Goal: Check status: Check status

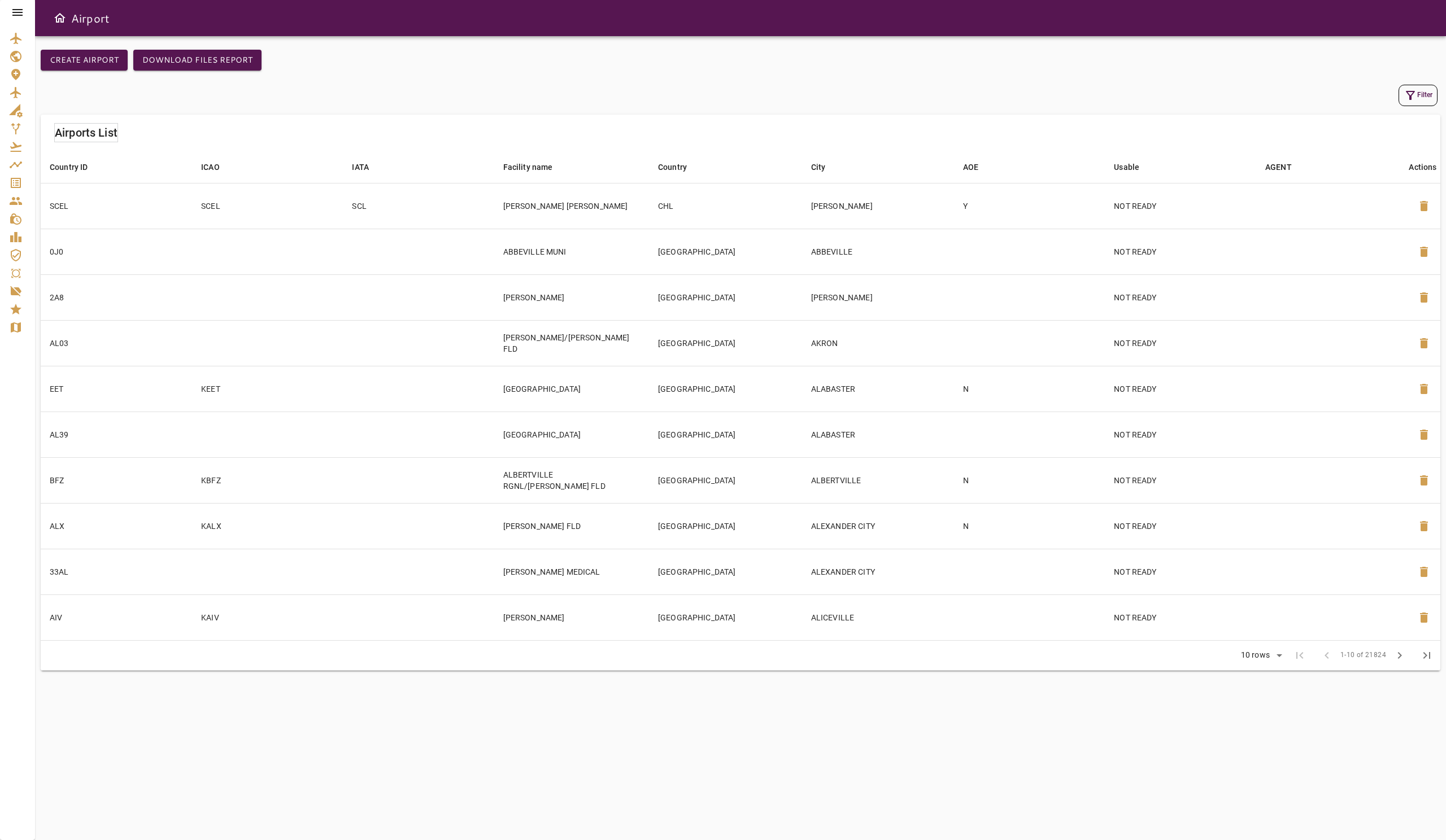
click at [17, 12] on icon at bounding box center [17, 12] width 13 height 13
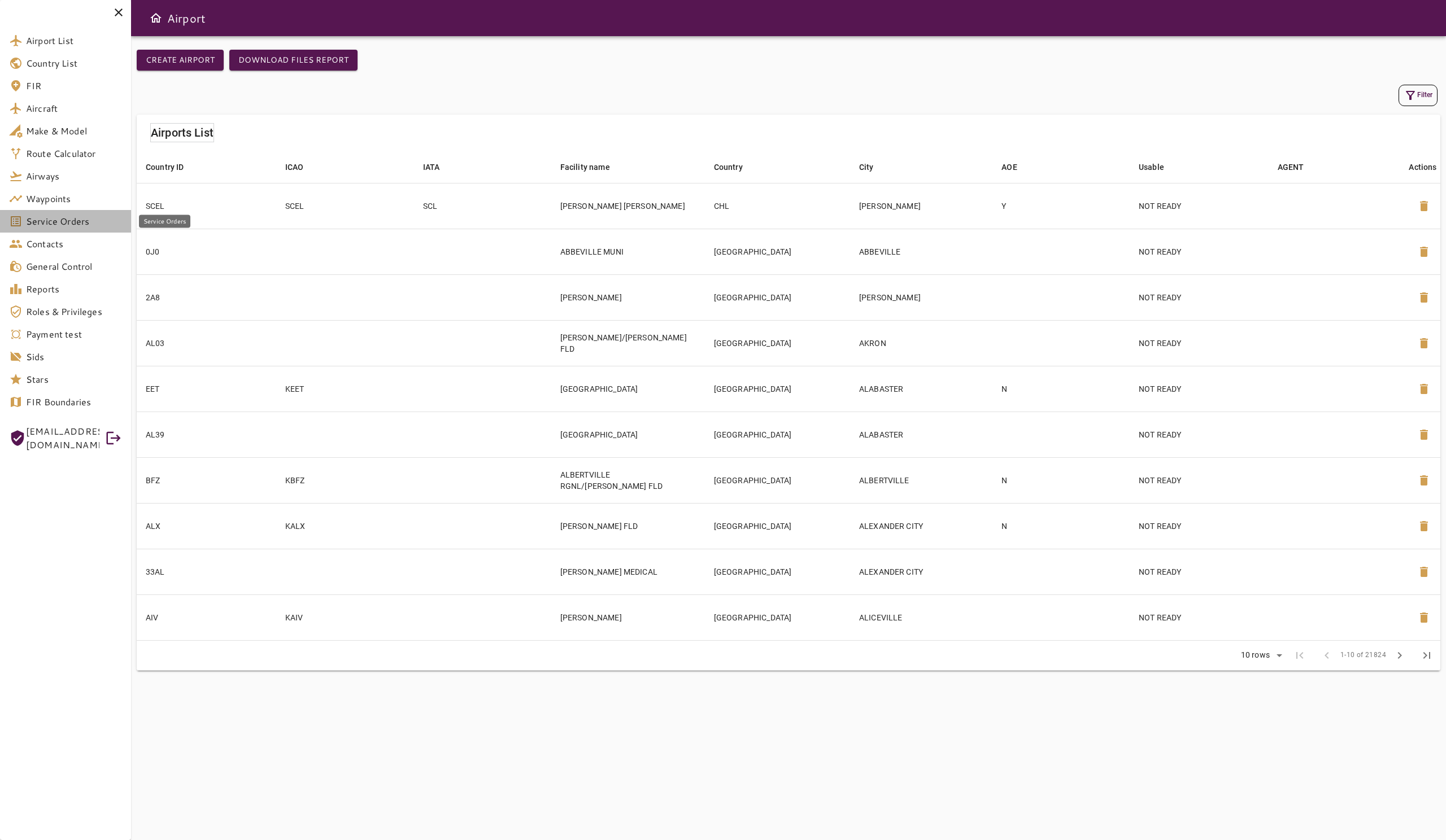
click at [72, 227] on span "Service Orders" at bounding box center [74, 221] width 96 height 13
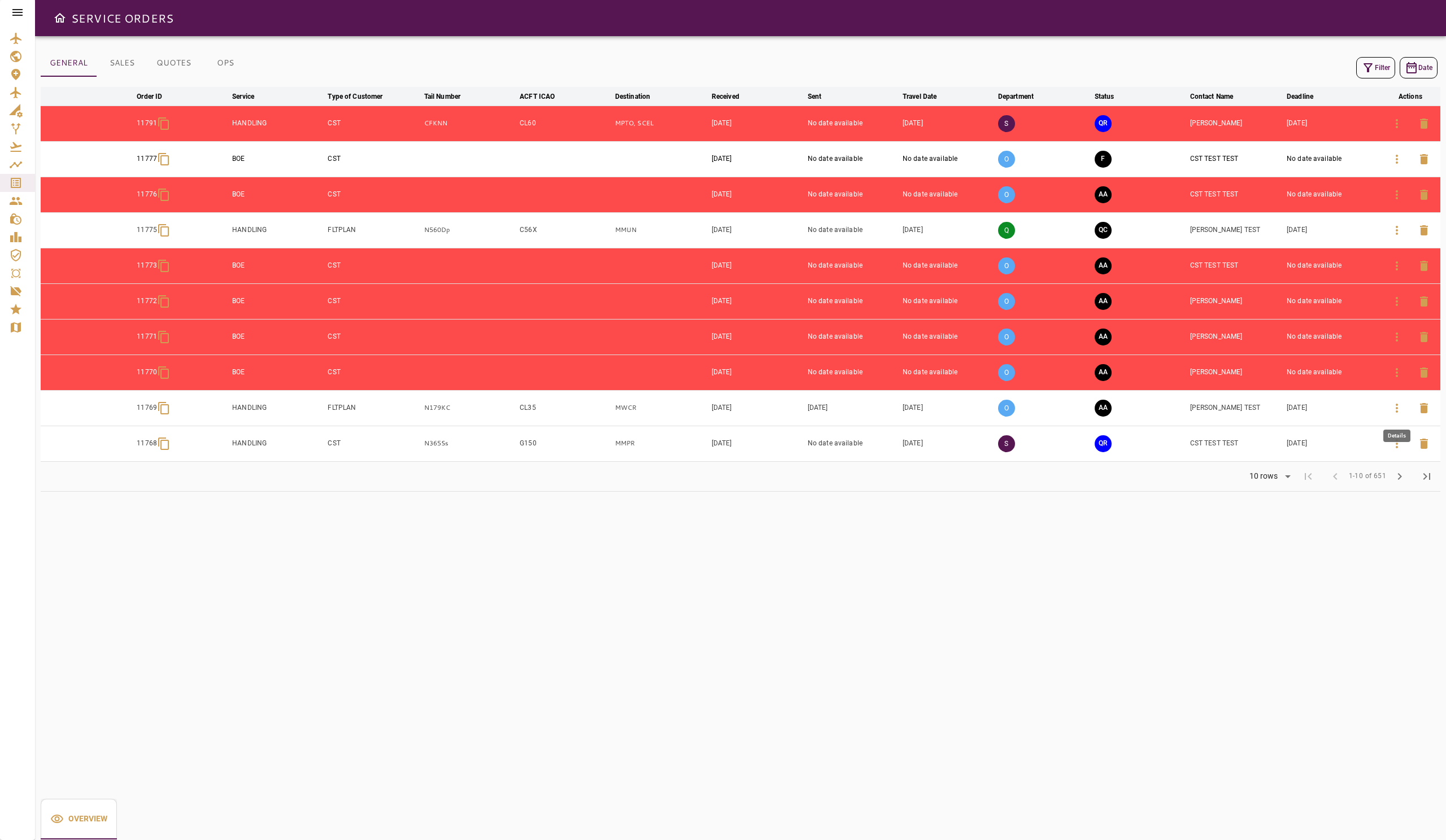
click at [1396, 407] on icon "button" at bounding box center [1396, 408] width 2 height 9
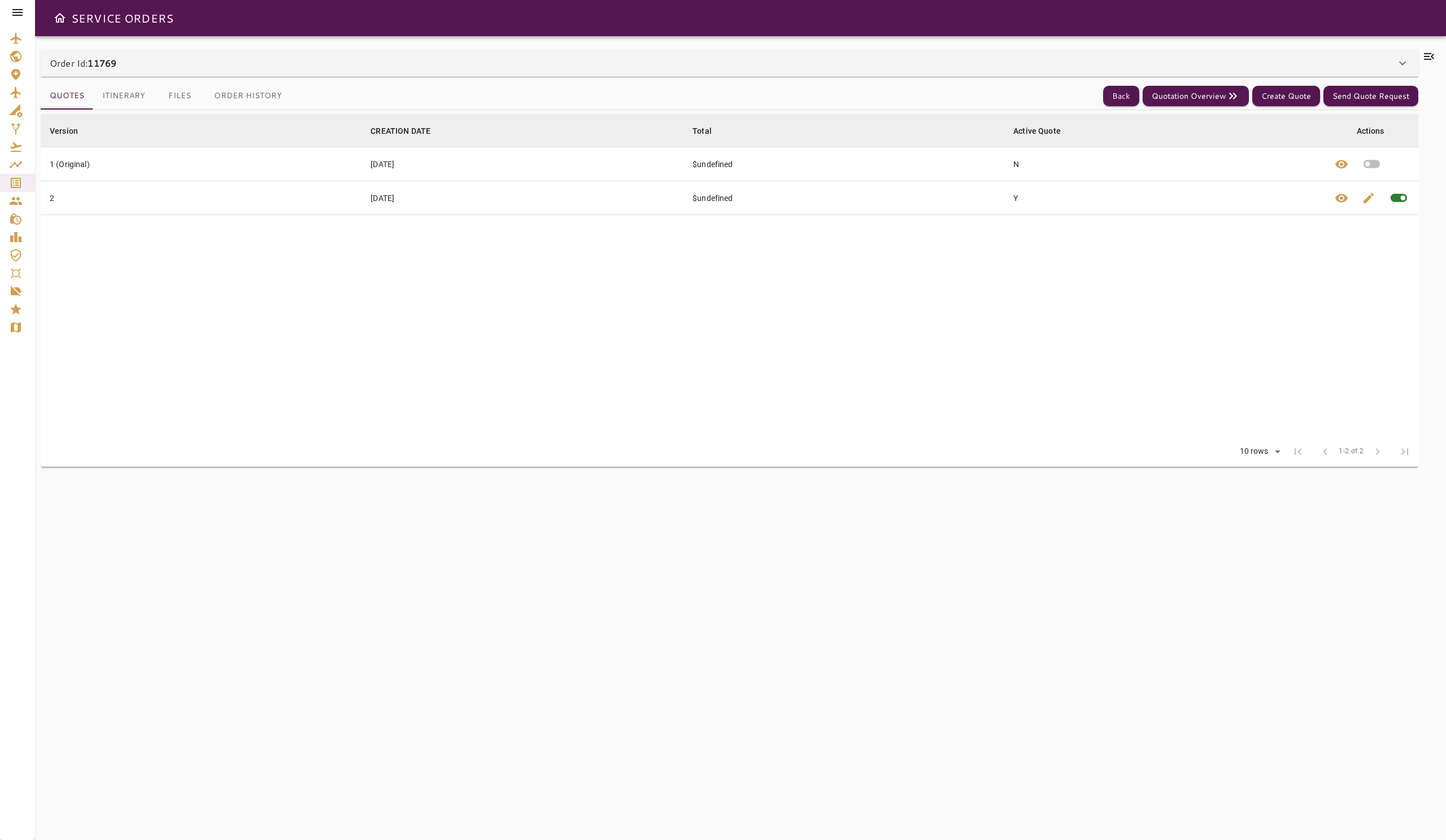
click at [121, 75] on div "Order Id: 11769" at bounding box center [729, 63] width 1378 height 27
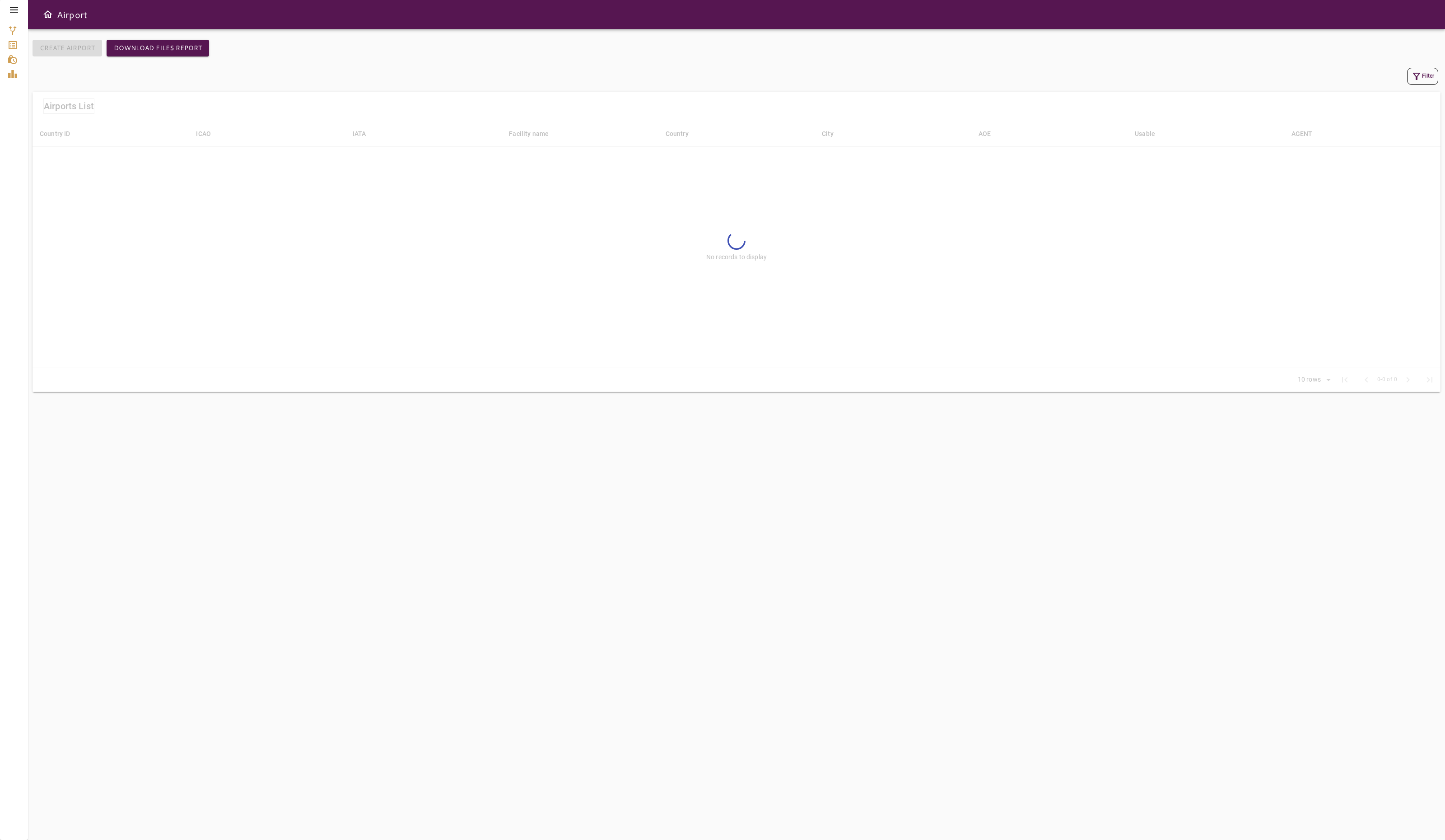
click at [11, 11] on icon at bounding box center [14, 9] width 11 height 11
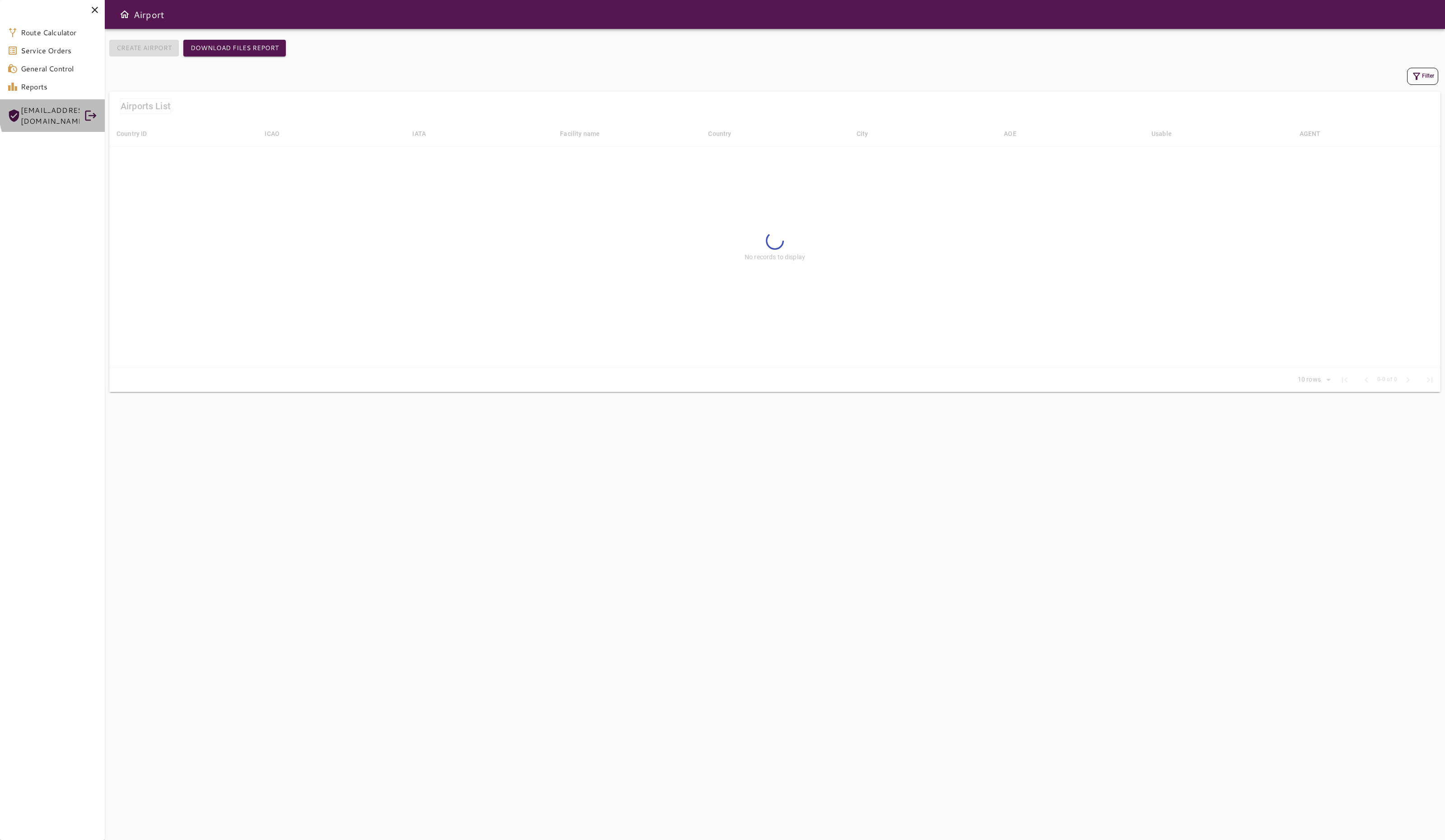
click at [70, 111] on span "[EMAIL_ADDRESS][DOMAIN_NAME]" at bounding box center [50, 116] width 58 height 21
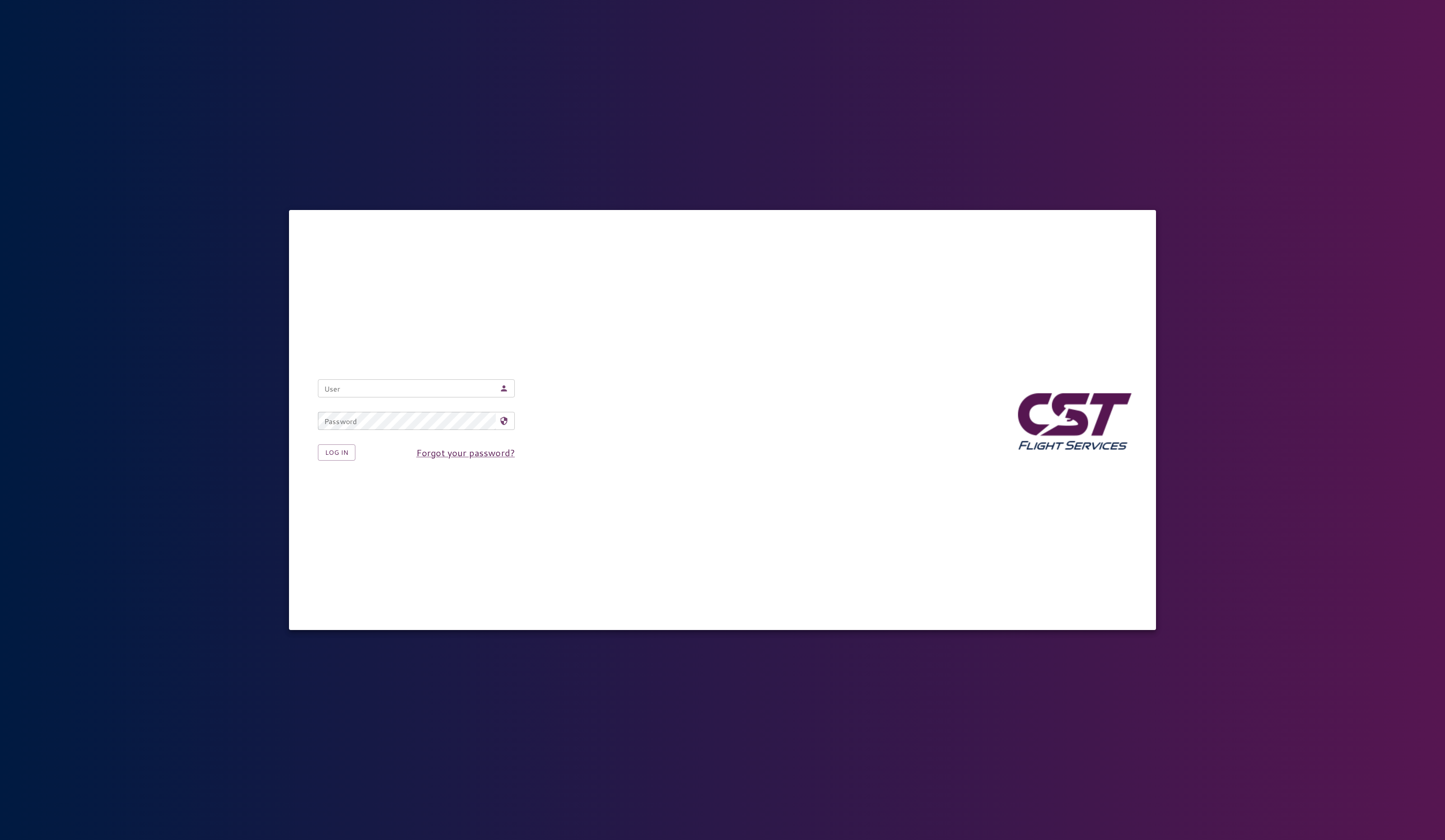
click at [508, 388] on nordpass-icon at bounding box center [508, 388] width 0 height 0
click at [0, 839] on nordpass-autofill-portal at bounding box center [0, 840] width 0 height 0
type input "**********"
click at [330, 452] on button "Log in" at bounding box center [337, 452] width 38 height 17
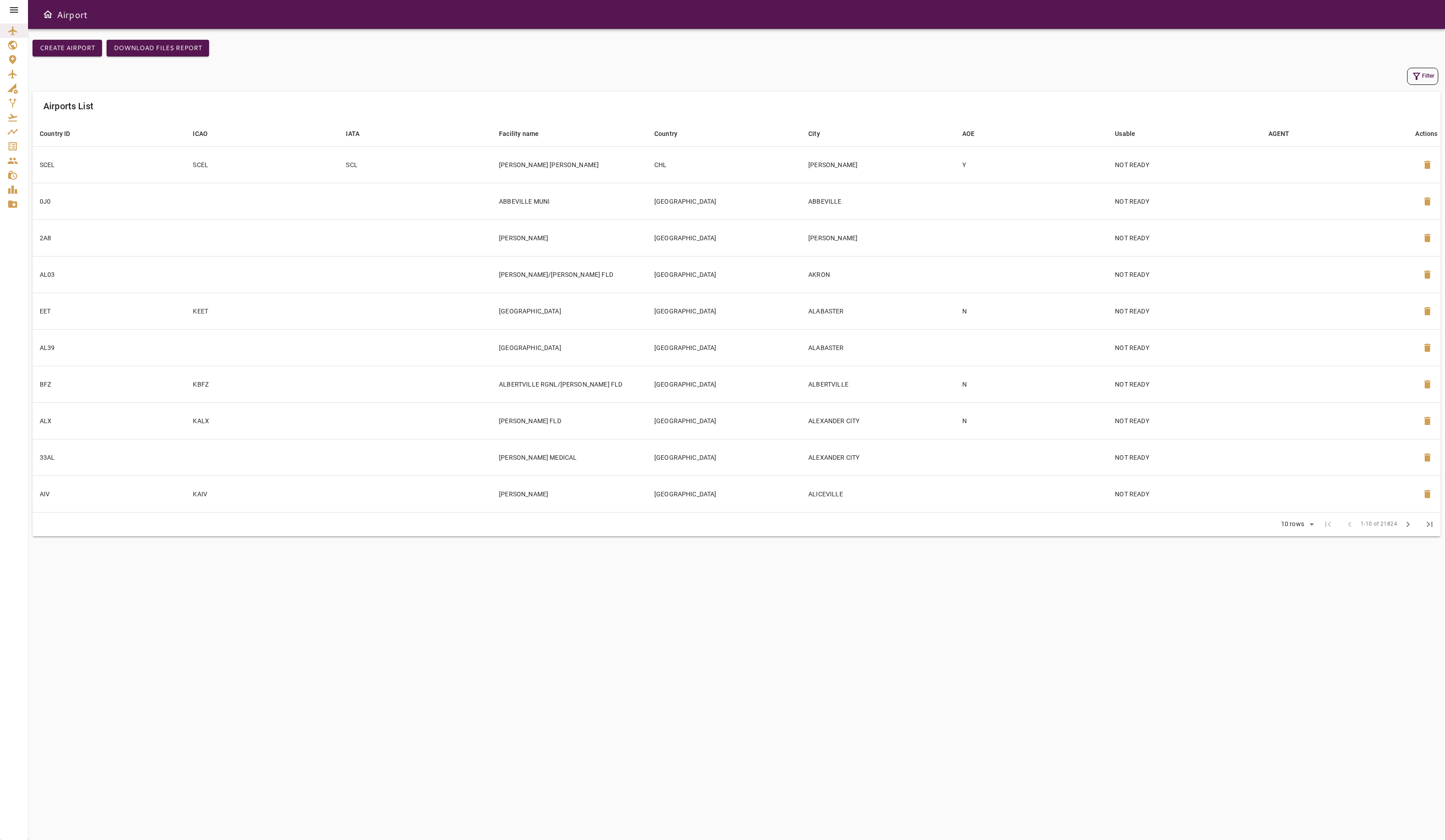
click at [8, 16] on div at bounding box center [14, 10] width 28 height 20
click at [18, 7] on icon at bounding box center [14, 9] width 11 height 11
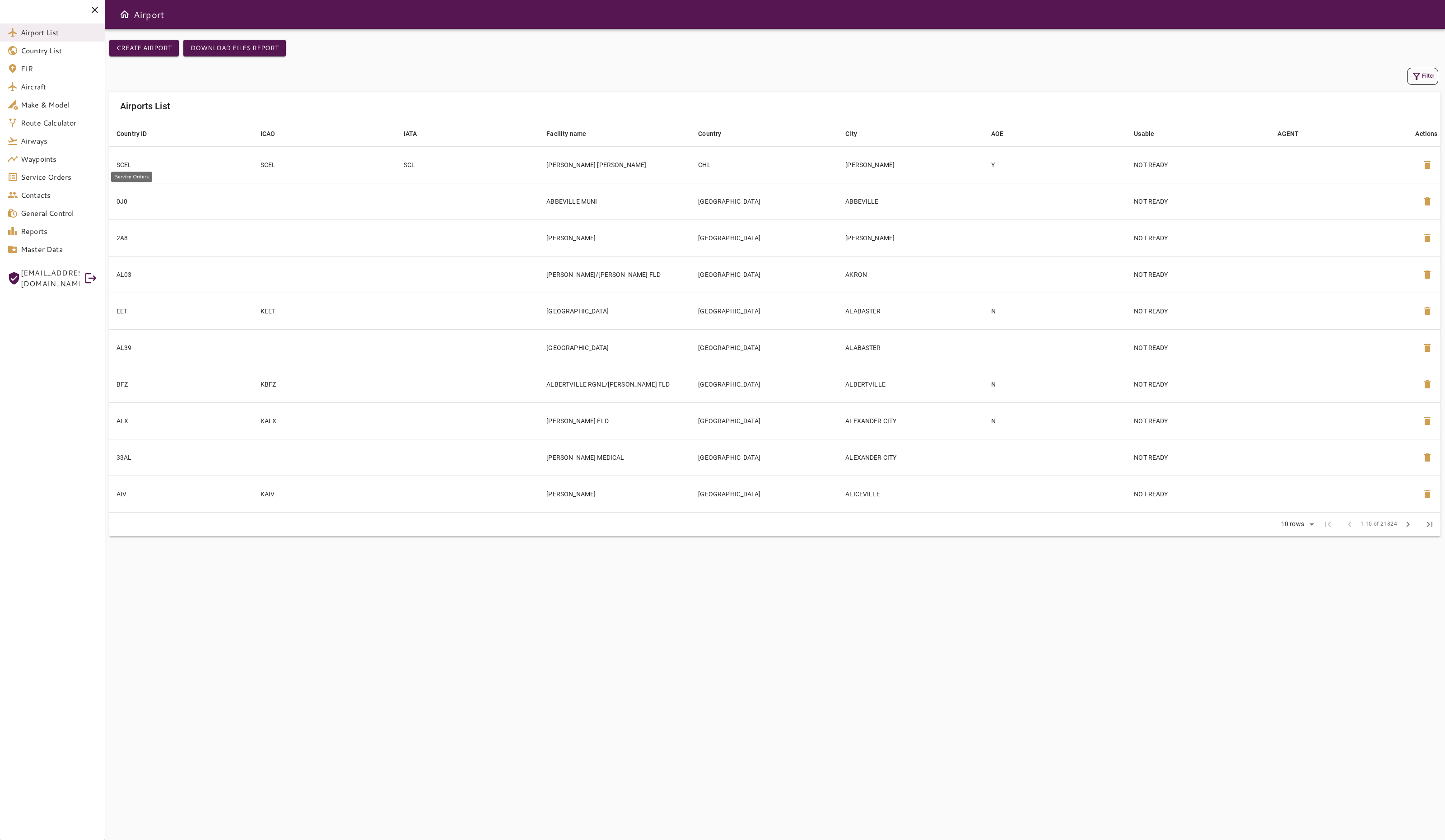
click at [64, 185] on link "Service Orders" at bounding box center [52, 177] width 105 height 18
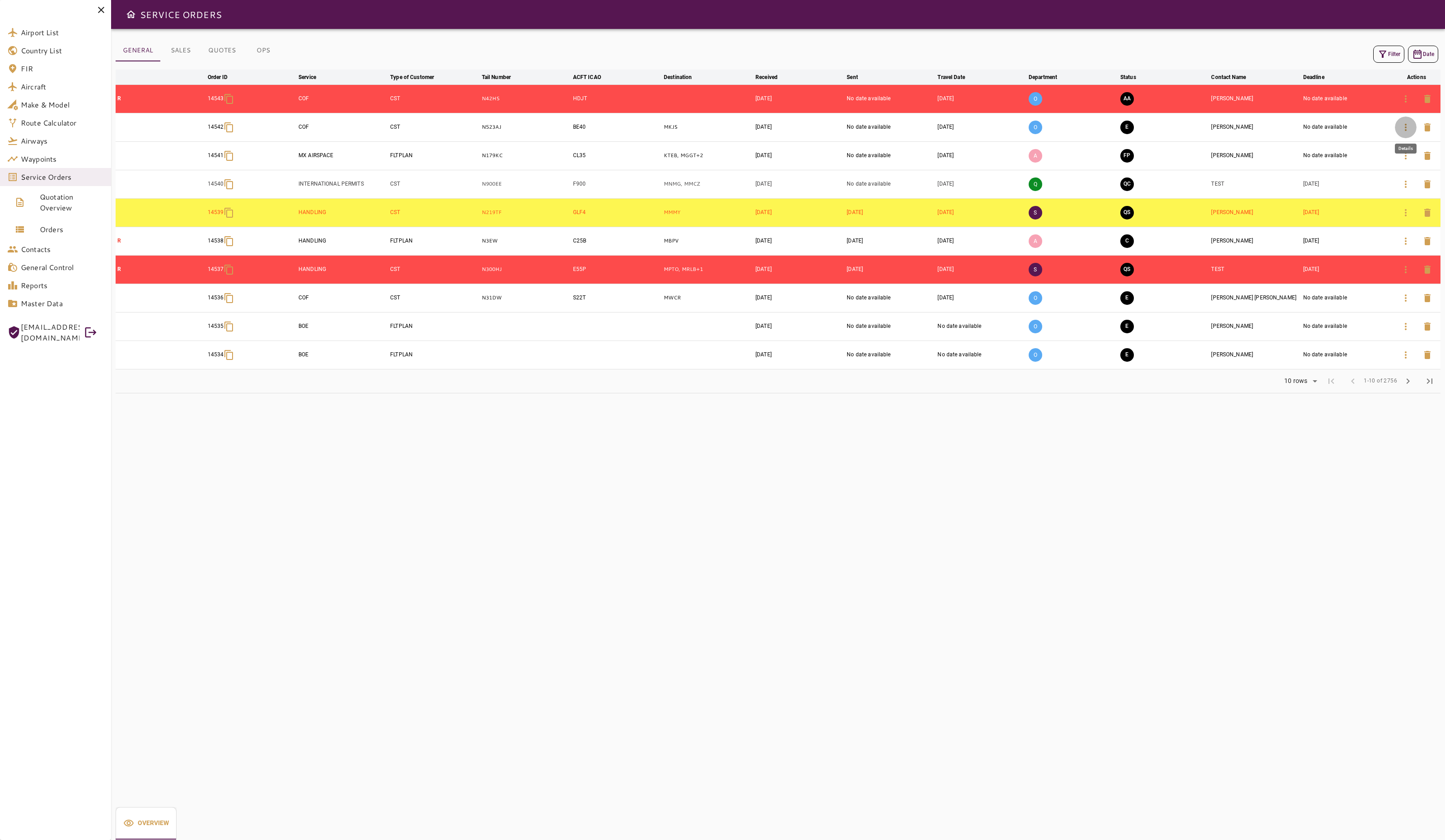
click at [1409, 131] on icon "button" at bounding box center [1405, 127] width 11 height 11
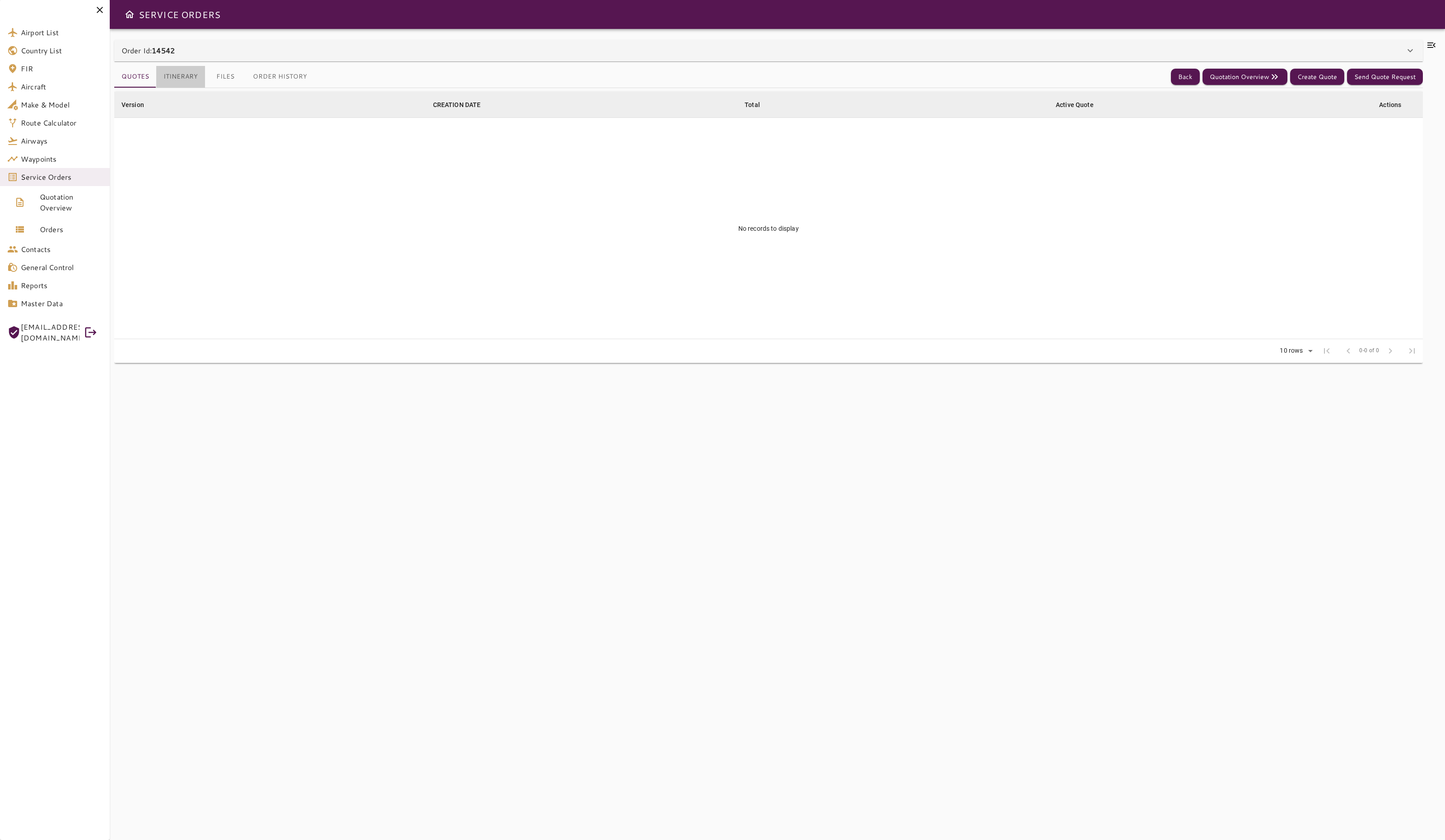
click at [192, 77] on button "Itinerary" at bounding box center [181, 77] width 49 height 21
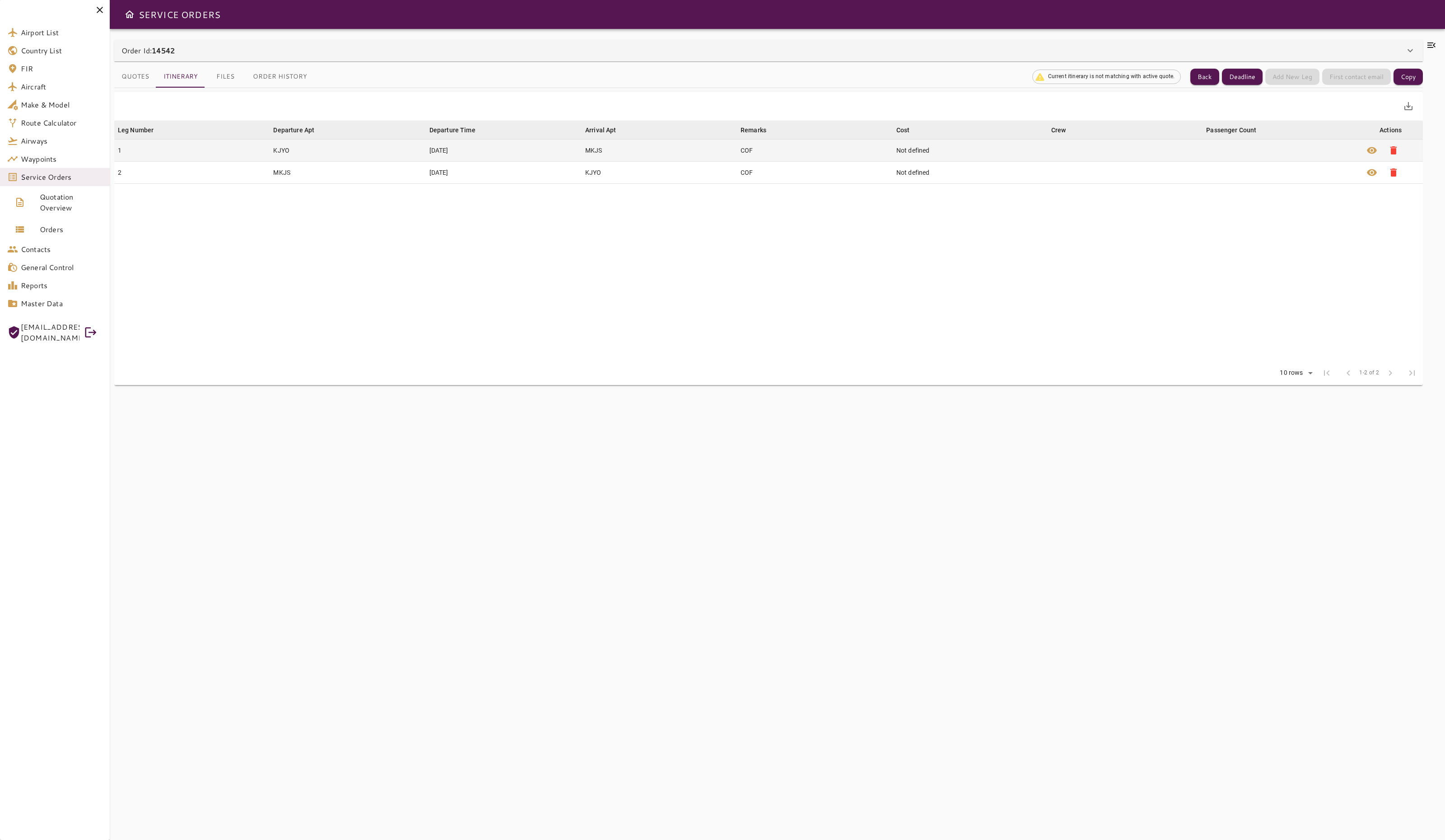
click at [444, 142] on td "[DATE]" at bounding box center [504, 150] width 156 height 22
click at [1371, 150] on span "visibility" at bounding box center [1371, 150] width 11 height 11
